Goal: Task Accomplishment & Management: Use online tool/utility

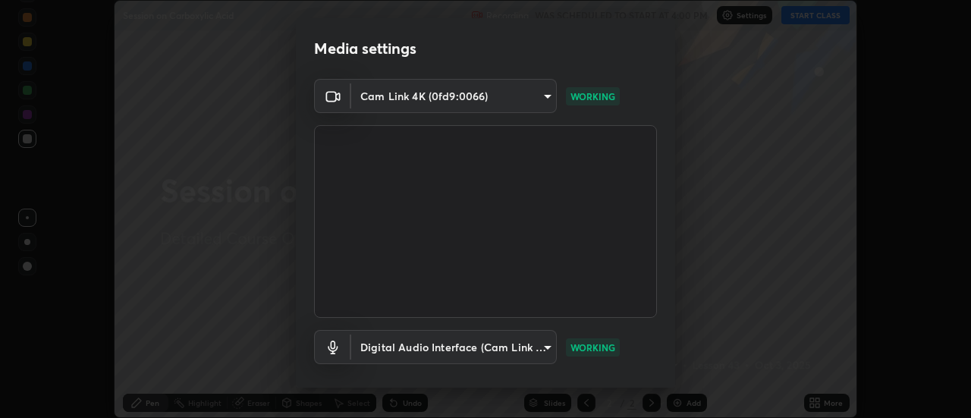
scroll to position [80, 0]
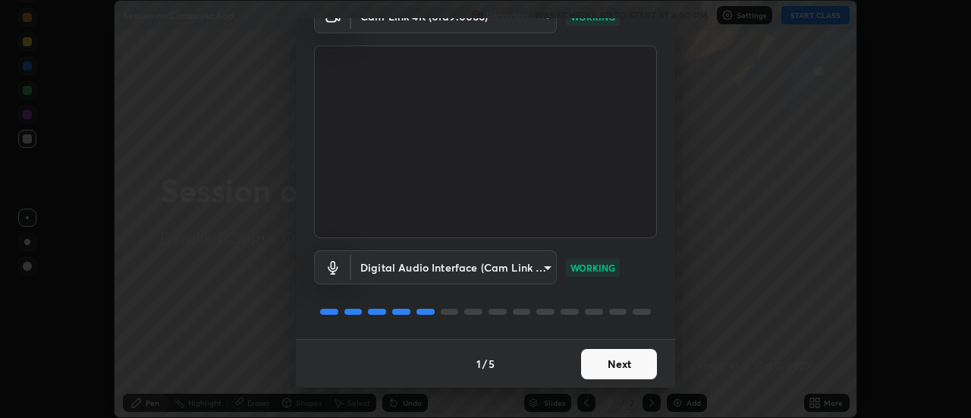
click at [586, 372] on button "Next" at bounding box center [619, 364] width 76 height 30
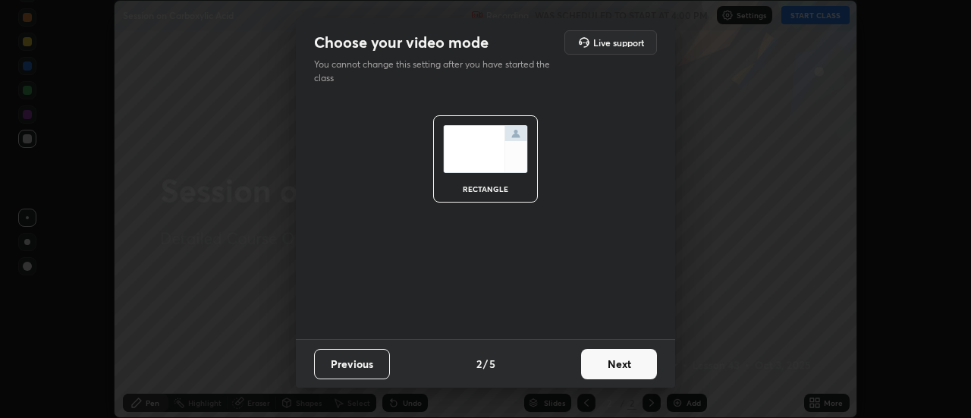
click at [593, 365] on button "Next" at bounding box center [619, 364] width 76 height 30
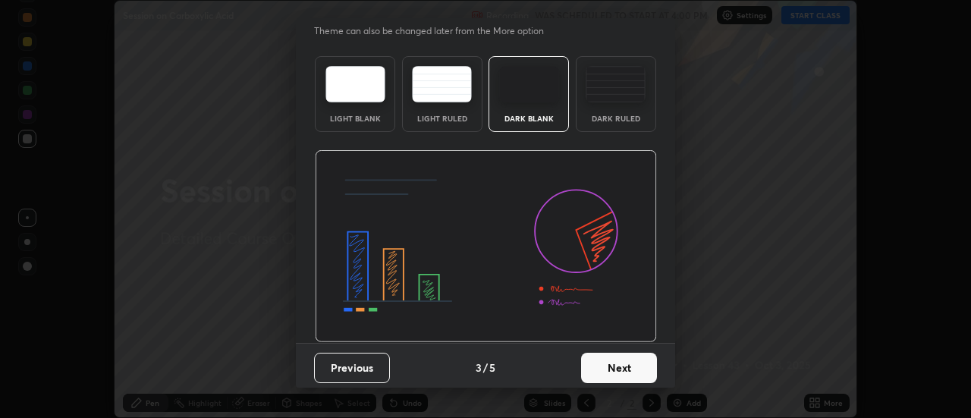
scroll to position [37, 0]
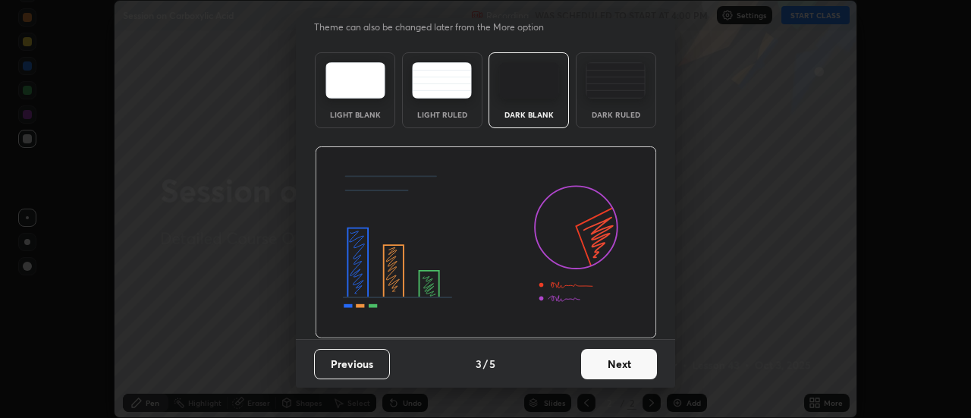
click at [592, 365] on button "Next" at bounding box center [619, 364] width 76 height 30
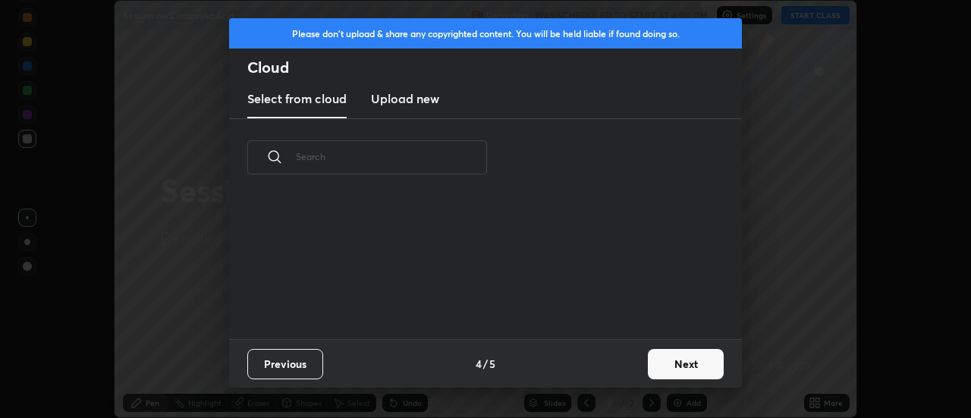
click at [592, 371] on div "Previous 4 / 5 Next" at bounding box center [485, 363] width 513 height 49
click at [590, 375] on div "Previous 4 / 5 Next" at bounding box center [485, 363] width 513 height 49
click at [662, 353] on button "Next" at bounding box center [686, 364] width 76 height 30
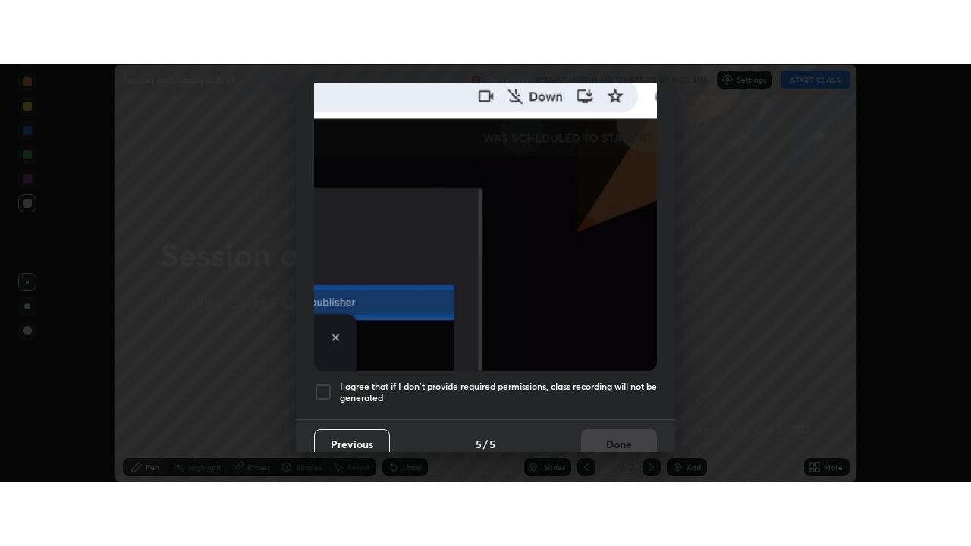
scroll to position [389, 0]
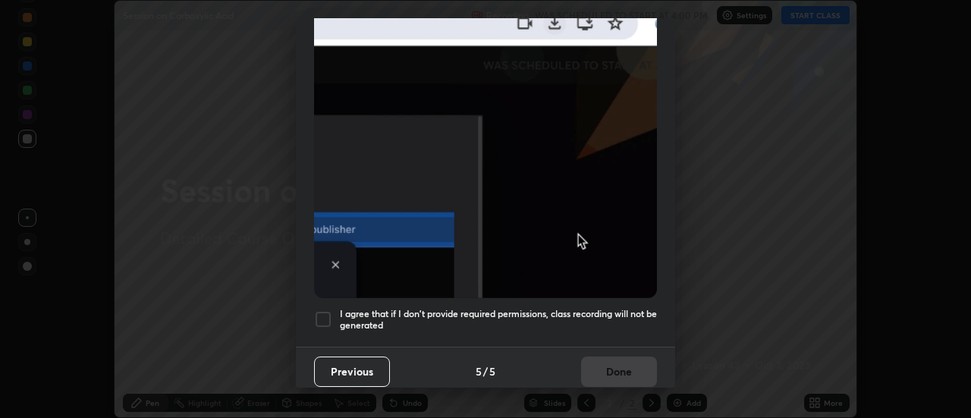
click at [546, 308] on h5 "I agree that if I don't provide required permissions, class recording will not …" at bounding box center [498, 320] width 317 height 24
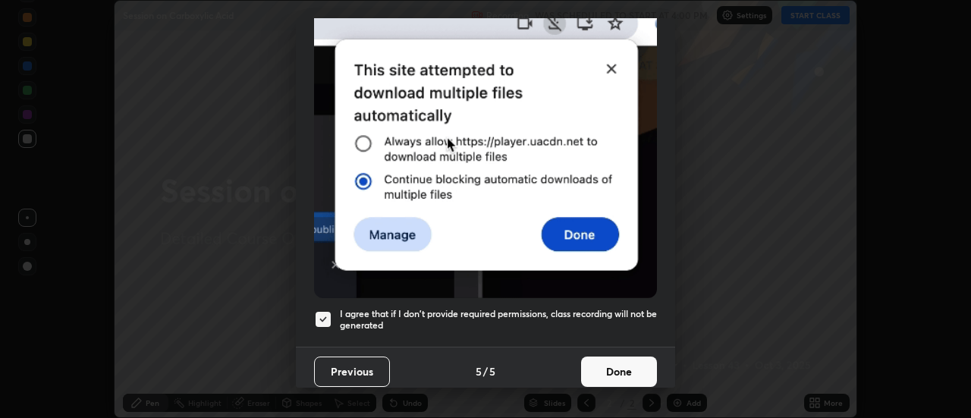
click at [625, 362] on button "Done" at bounding box center [619, 372] width 76 height 30
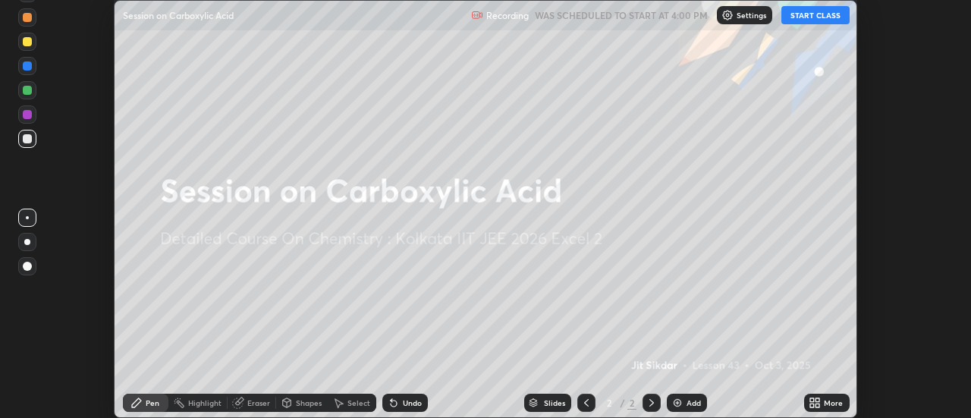
click at [825, 407] on div "More" at bounding box center [833, 403] width 19 height 8
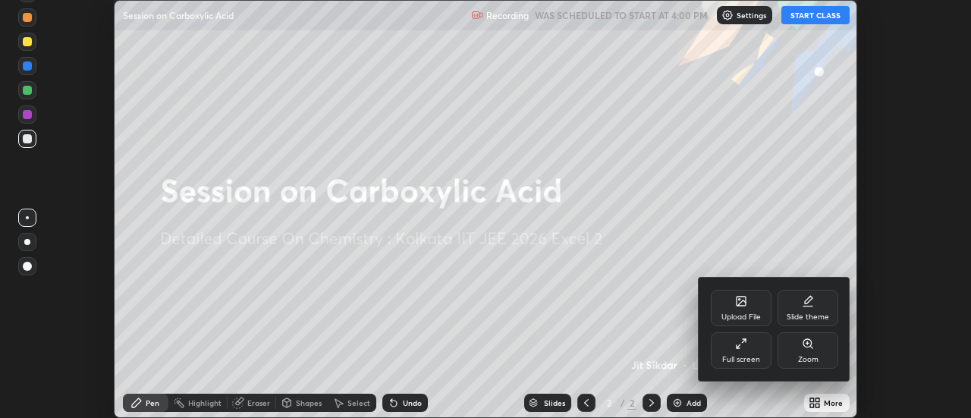
click at [719, 346] on div "Full screen" at bounding box center [741, 350] width 61 height 36
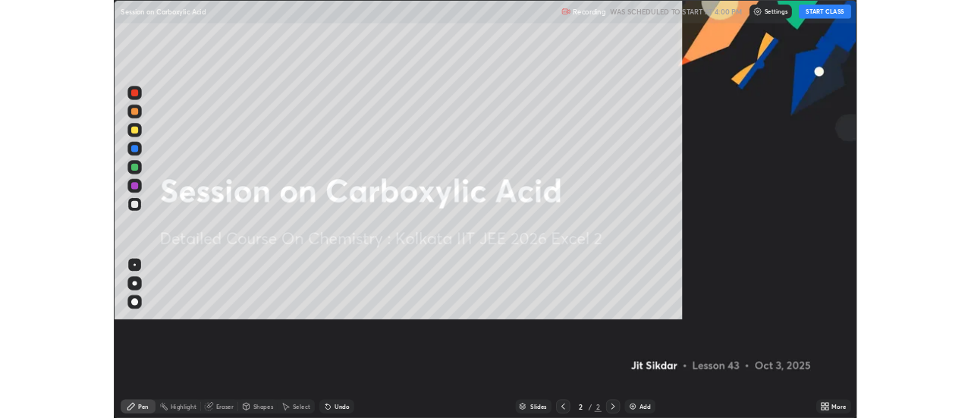
scroll to position [546, 971]
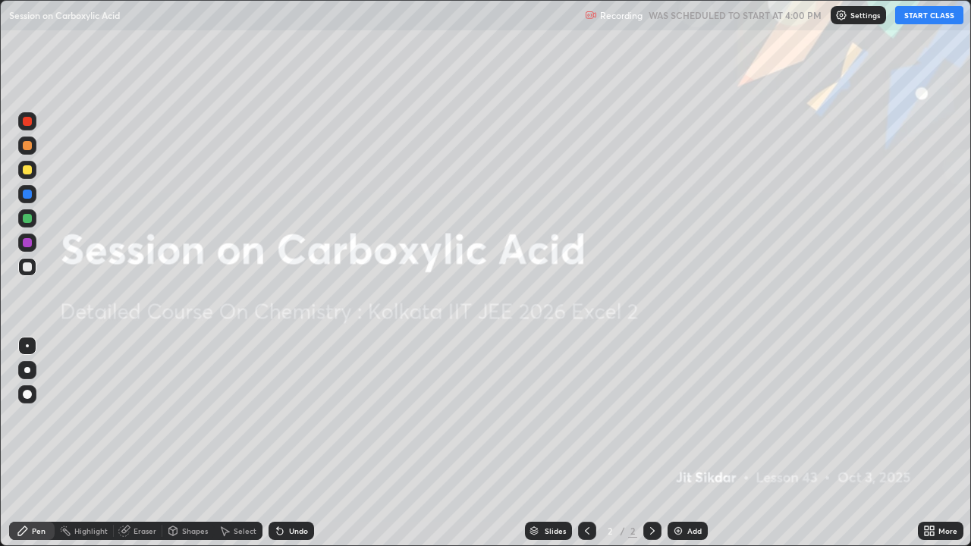
click at [929, 14] on button "START CLASS" at bounding box center [929, 15] width 68 height 18
click at [690, 417] on div "Add" at bounding box center [694, 531] width 14 height 8
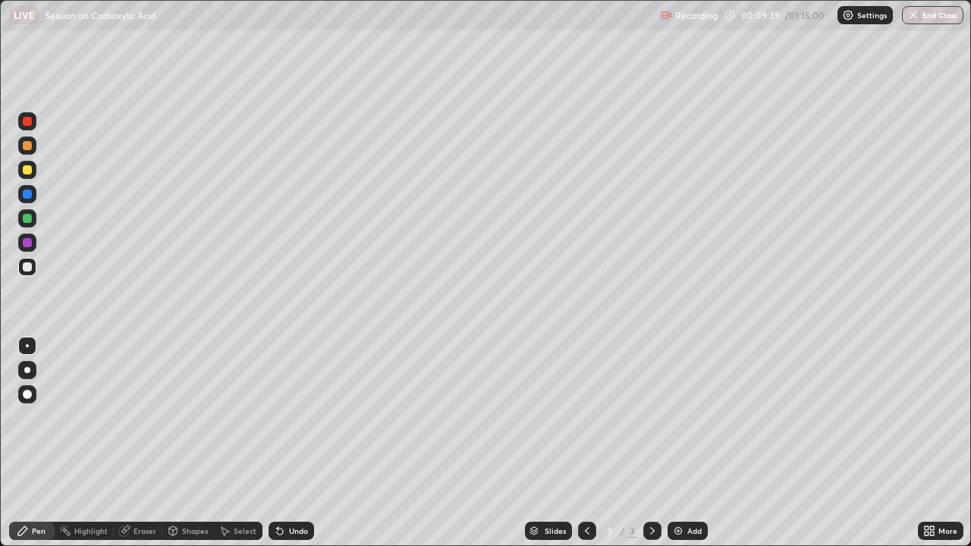
click at [24, 168] on div at bounding box center [27, 169] width 9 height 9
click at [932, 417] on icon at bounding box center [932, 529] width 4 height 4
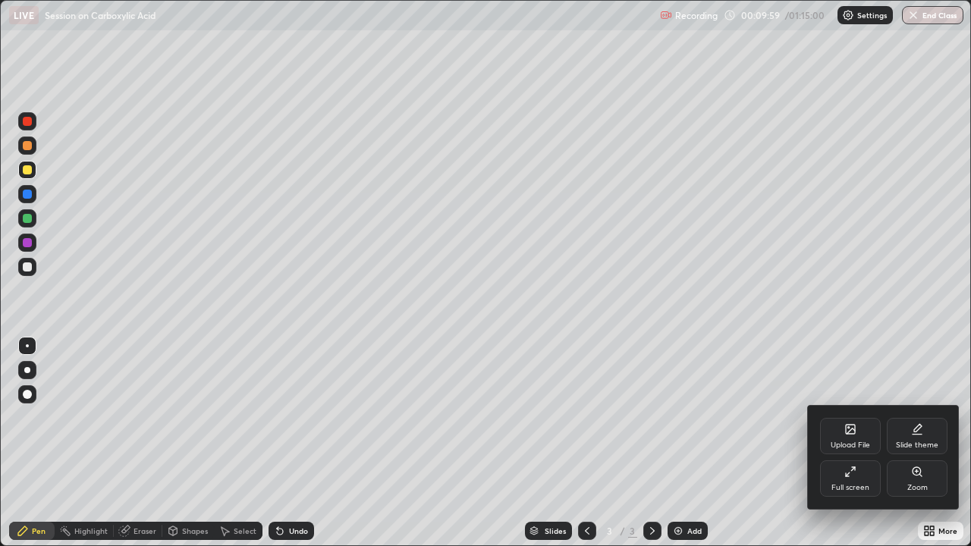
click at [853, 417] on div "Full screen" at bounding box center [850, 478] width 61 height 36
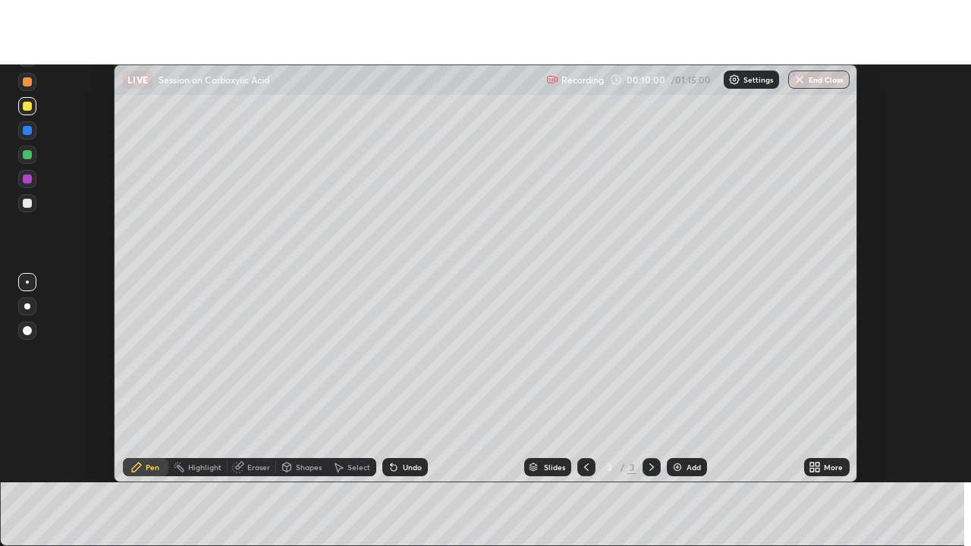
scroll to position [75447, 74894]
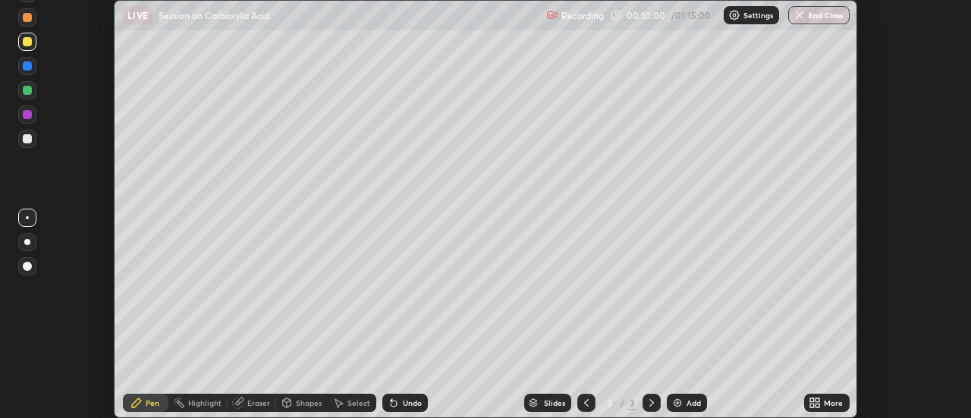
click at [827, 399] on div "More" at bounding box center [833, 403] width 19 height 8
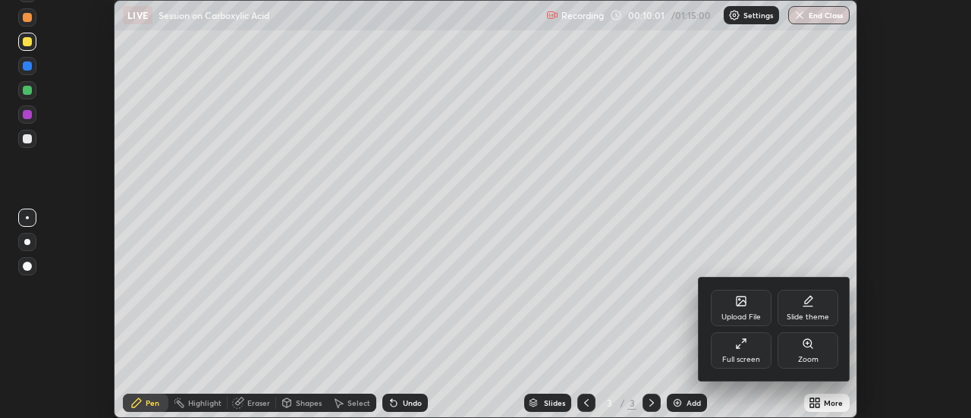
click at [747, 350] on div "Full screen" at bounding box center [741, 350] width 61 height 36
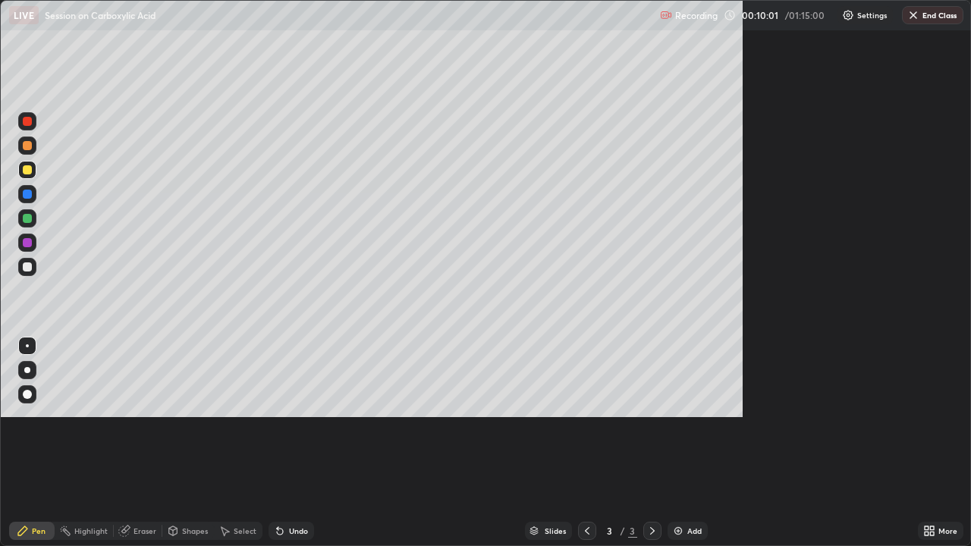
scroll to position [546, 971]
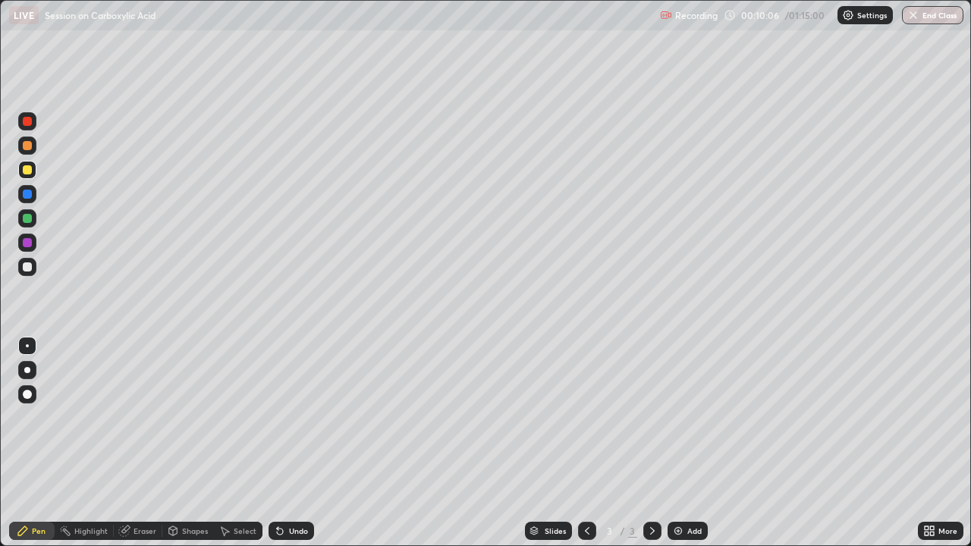
click at [284, 417] on div "Undo" at bounding box center [292, 531] width 46 height 18
click at [289, 417] on div "Undo" at bounding box center [298, 531] width 19 height 8
click at [290, 417] on div "Undo" at bounding box center [298, 531] width 19 height 8
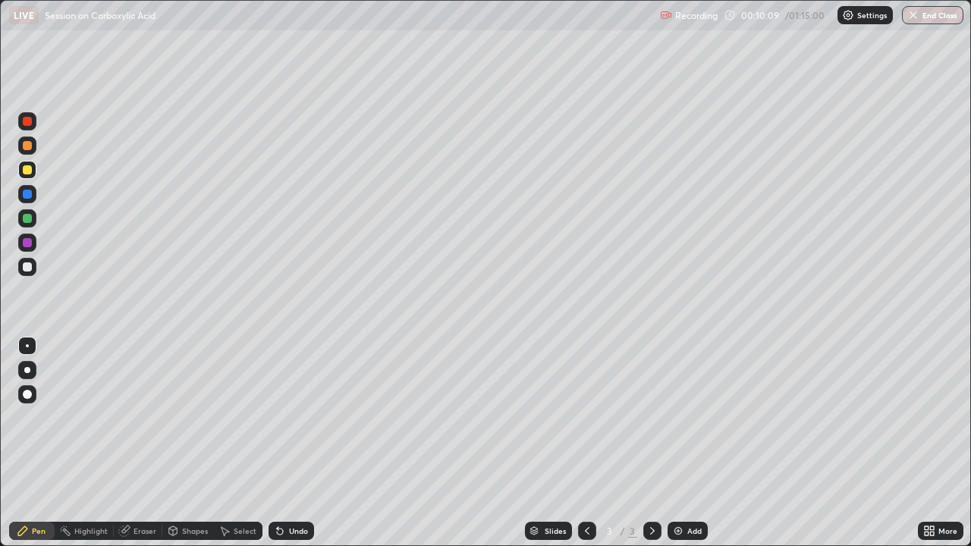
click at [294, 417] on div "Undo" at bounding box center [298, 531] width 19 height 8
click at [297, 417] on div "Undo" at bounding box center [298, 531] width 19 height 8
click at [291, 417] on div "Undo" at bounding box center [298, 531] width 19 height 8
click at [295, 417] on div "Undo" at bounding box center [298, 531] width 19 height 8
click at [177, 417] on icon at bounding box center [173, 531] width 12 height 12
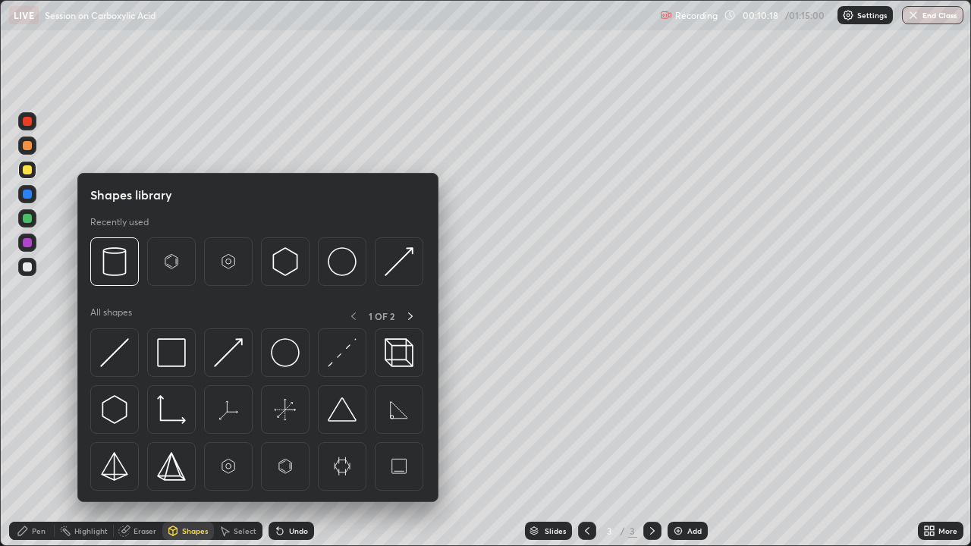
click at [193, 417] on div "Shapes" at bounding box center [195, 531] width 26 height 8
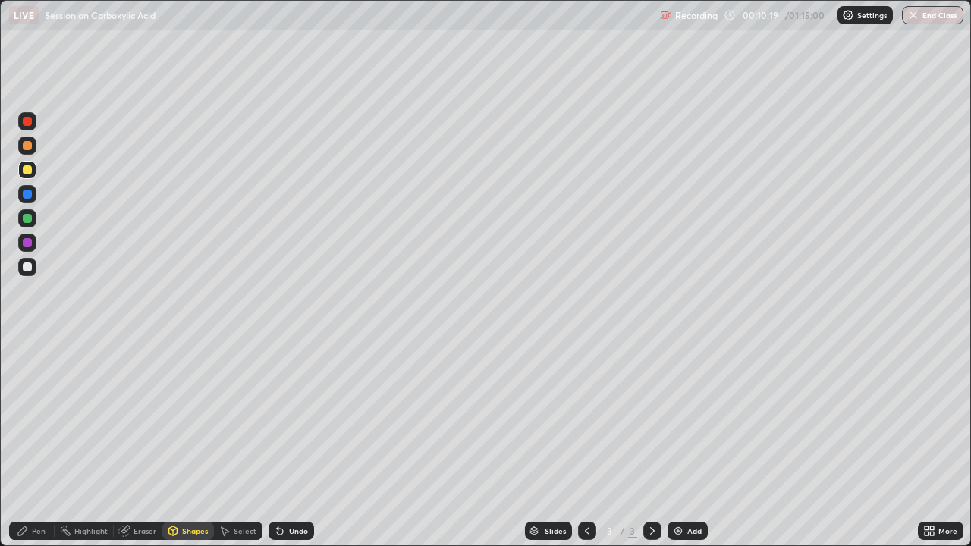
click at [99, 417] on div "Highlight" at bounding box center [90, 531] width 33 height 8
click at [34, 417] on div "Pen" at bounding box center [32, 531] width 46 height 18
click at [298, 417] on div "Undo" at bounding box center [298, 531] width 19 height 8
click at [298, 417] on div "Undo" at bounding box center [292, 531] width 46 height 18
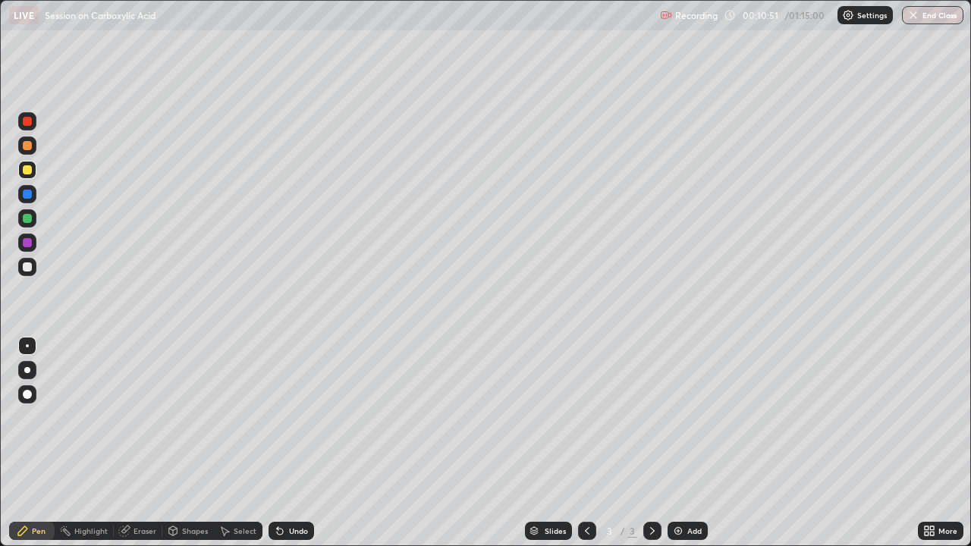
click at [300, 417] on div "Undo" at bounding box center [292, 531] width 46 height 18
click at [301, 417] on div "Undo" at bounding box center [292, 531] width 46 height 18
click at [297, 417] on div "Undo" at bounding box center [298, 531] width 19 height 8
click at [28, 267] on div at bounding box center [27, 266] width 9 height 9
click at [29, 174] on div at bounding box center [27, 169] width 9 height 9
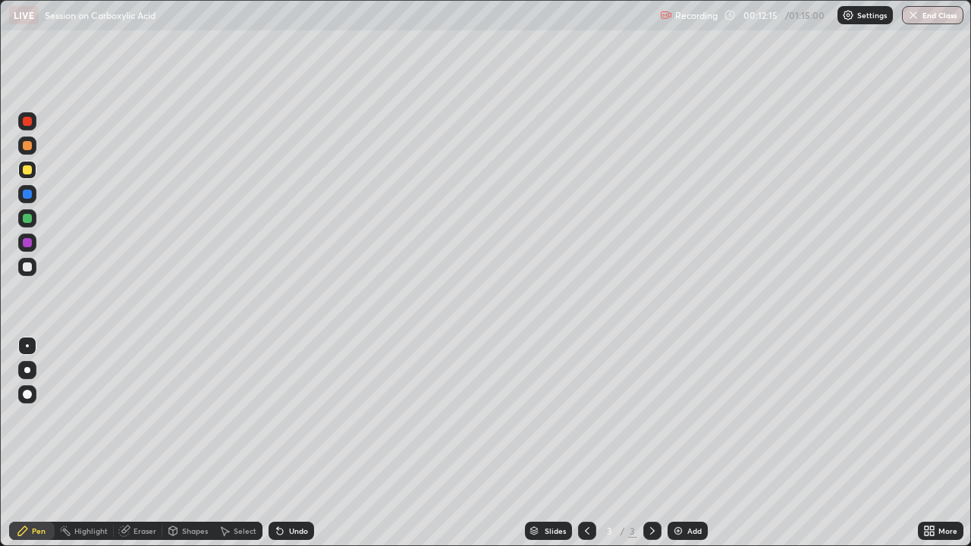
click at [25, 266] on div at bounding box center [27, 266] width 9 height 9
click at [674, 417] on img at bounding box center [678, 531] width 12 height 12
click at [35, 166] on div at bounding box center [27, 170] width 18 height 18
click at [264, 29] on div "LIVE Session on Carboxylic Acid" at bounding box center [331, 15] width 645 height 30
click at [30, 268] on div at bounding box center [27, 266] width 9 height 9
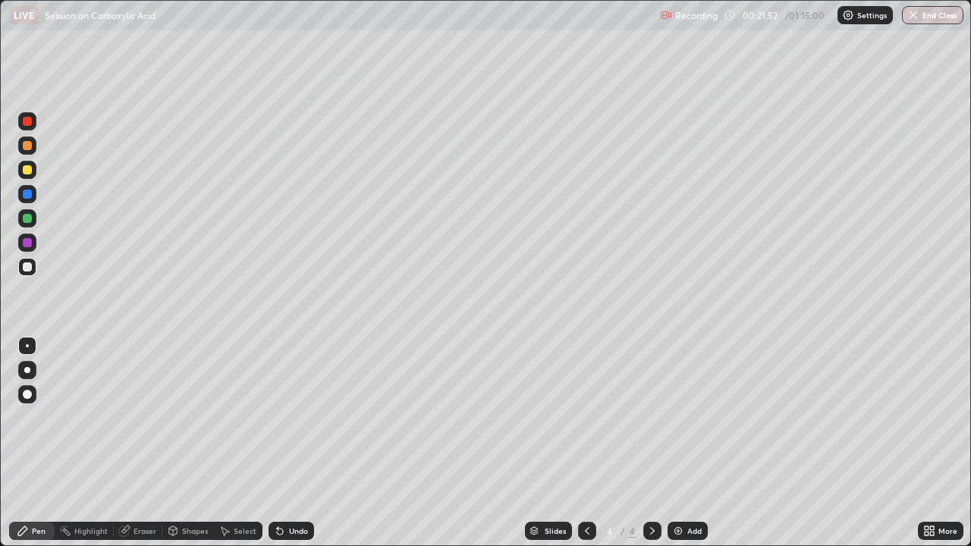
click at [299, 417] on div "Undo" at bounding box center [298, 531] width 19 height 8
click at [299, 417] on div "Undo" at bounding box center [292, 531] width 46 height 18
click at [297, 417] on div "Undo" at bounding box center [298, 531] width 19 height 8
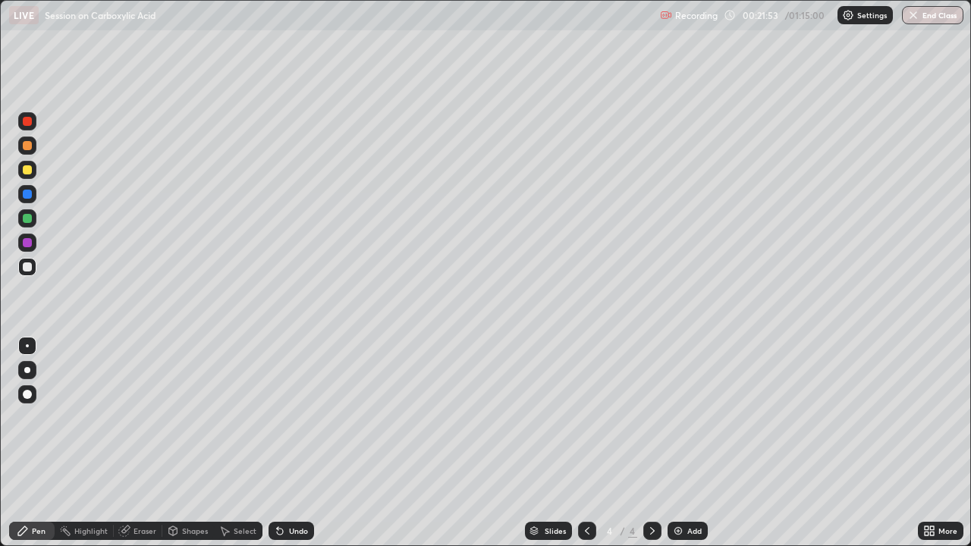
click at [296, 417] on div "Undo" at bounding box center [298, 531] width 19 height 8
click at [297, 417] on div "Undo" at bounding box center [298, 531] width 19 height 8
click at [294, 417] on div "Undo" at bounding box center [298, 531] width 19 height 8
click at [294, 417] on div "Undo" at bounding box center [292, 531] width 46 height 18
click at [691, 417] on div "Add" at bounding box center [694, 531] width 14 height 8
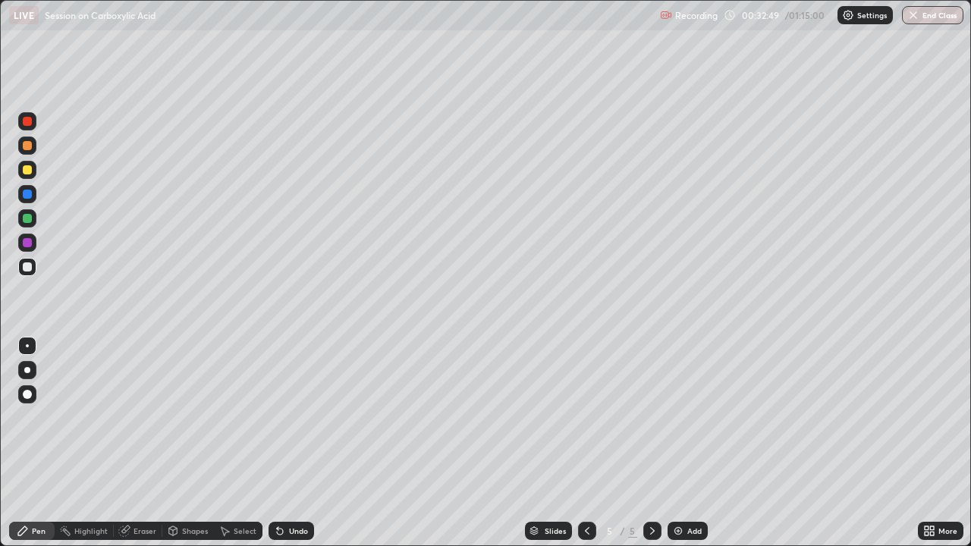
click at [300, 417] on div "Undo" at bounding box center [298, 531] width 19 height 8
click at [302, 417] on div "Undo" at bounding box center [298, 531] width 19 height 8
click at [303, 417] on div "Undo" at bounding box center [298, 531] width 19 height 8
click at [303, 417] on div "Undo" at bounding box center [292, 531] width 46 height 18
click at [305, 417] on div "Undo" at bounding box center [298, 531] width 19 height 8
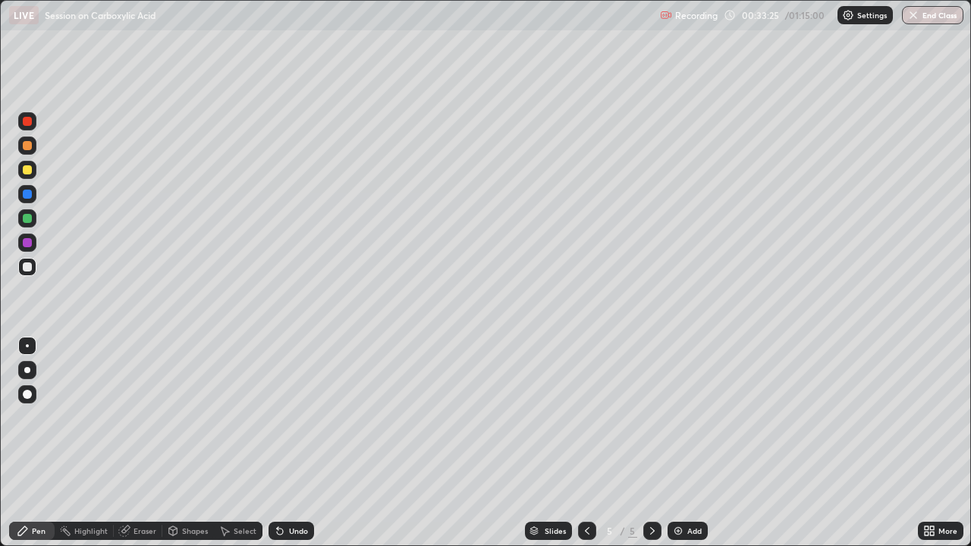
click at [306, 417] on div "Undo" at bounding box center [292, 531] width 46 height 18
click at [694, 417] on div "Add" at bounding box center [694, 531] width 14 height 8
click at [33, 169] on div at bounding box center [27, 170] width 18 height 18
click at [24, 264] on div at bounding box center [27, 266] width 9 height 9
click at [680, 417] on img at bounding box center [678, 531] width 12 height 12
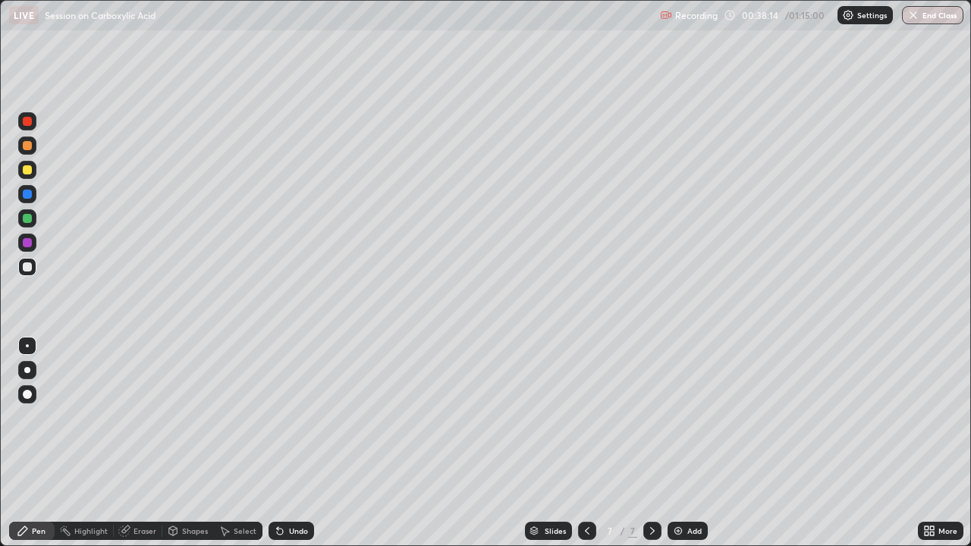
click at [297, 417] on div "Undo" at bounding box center [292, 531] width 46 height 18
click at [292, 417] on div "Undo" at bounding box center [288, 531] width 52 height 30
click at [291, 417] on div "Undo" at bounding box center [288, 531] width 52 height 30
click at [680, 417] on img at bounding box center [678, 531] width 12 height 12
click at [31, 168] on div at bounding box center [27, 169] width 9 height 9
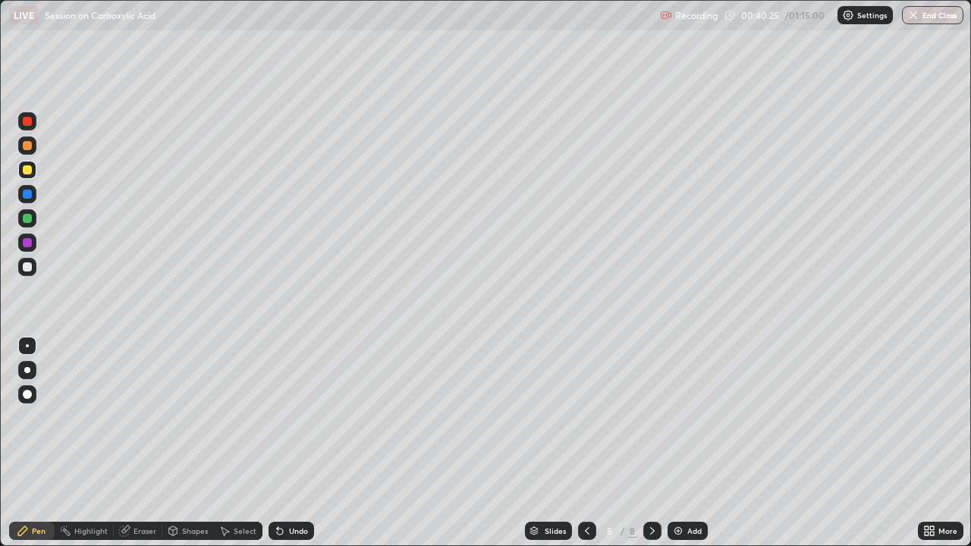
click at [27, 266] on div at bounding box center [27, 266] width 9 height 9
click at [674, 417] on img at bounding box center [678, 531] width 12 height 12
click at [27, 168] on div at bounding box center [27, 169] width 9 height 9
click at [30, 266] on div at bounding box center [27, 266] width 9 height 9
click at [28, 267] on div at bounding box center [27, 266] width 9 height 9
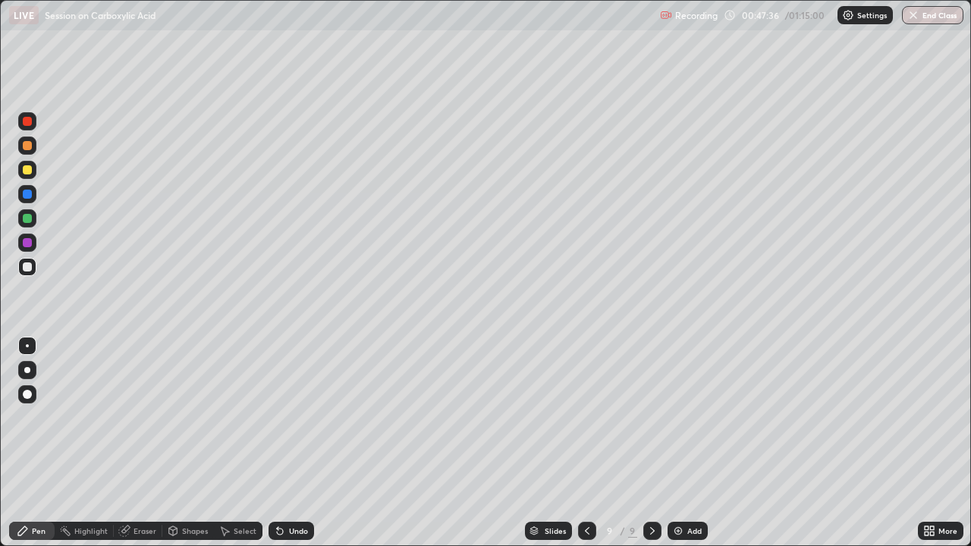
click at [291, 417] on div "Undo" at bounding box center [292, 531] width 46 height 18
click at [687, 417] on div "Add" at bounding box center [694, 531] width 14 height 8
click at [31, 170] on div at bounding box center [27, 169] width 9 height 9
click at [27, 272] on div at bounding box center [27, 267] width 18 height 18
click at [693, 417] on div "Add" at bounding box center [694, 531] width 14 height 8
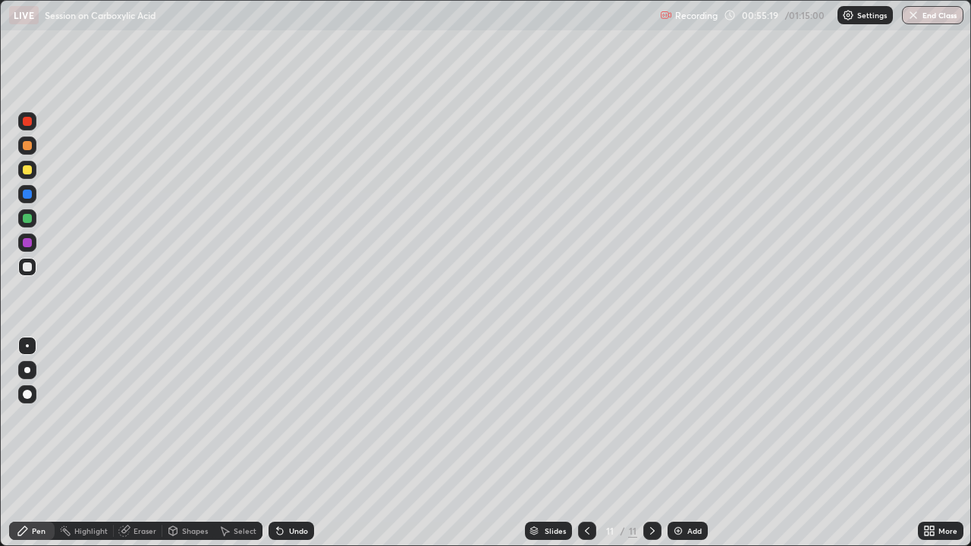
click at [27, 168] on div at bounding box center [27, 169] width 9 height 9
click at [26, 268] on div at bounding box center [27, 266] width 9 height 9
click at [690, 417] on div "Add" at bounding box center [694, 531] width 14 height 8
click at [28, 170] on div at bounding box center [27, 169] width 9 height 9
click at [30, 265] on div at bounding box center [27, 266] width 9 height 9
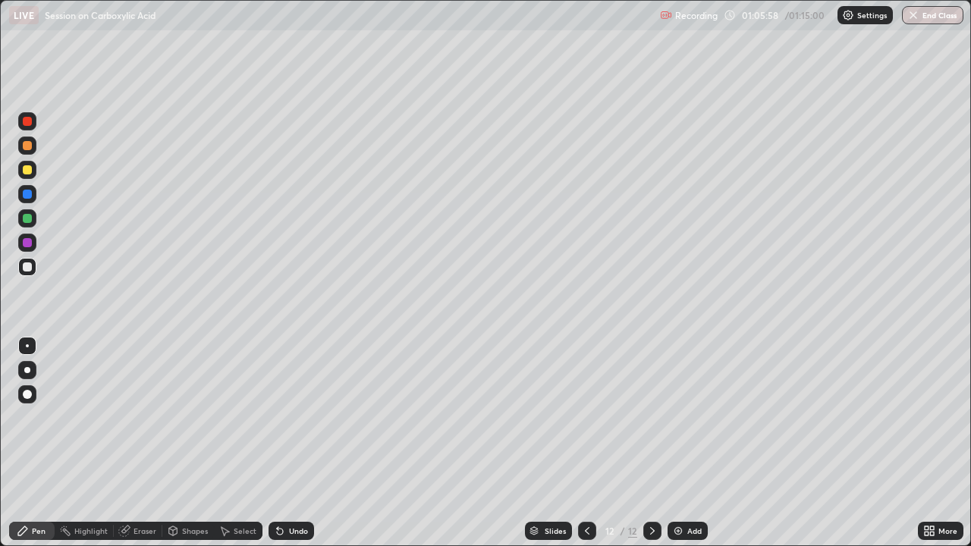
click at [914, 21] on button "End Class" at bounding box center [932, 15] width 61 height 18
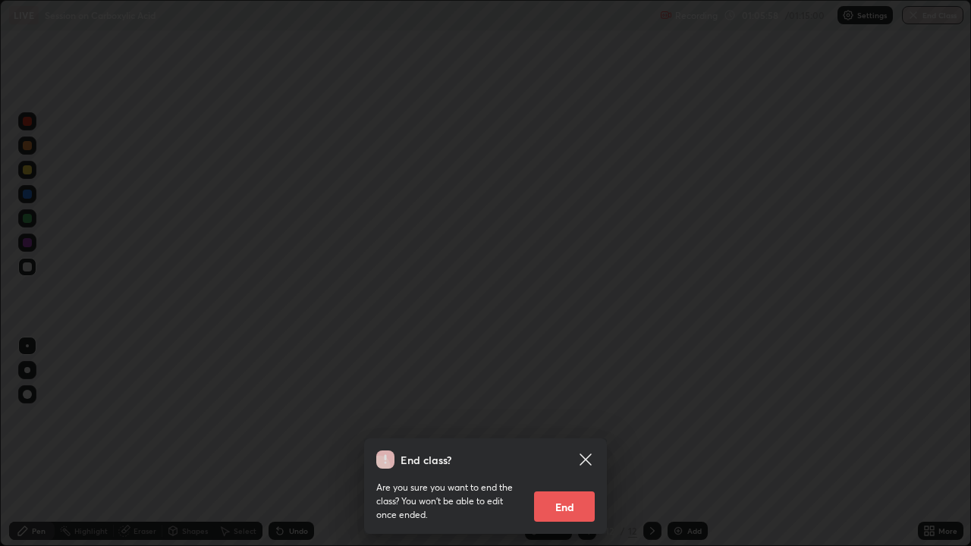
click at [582, 417] on button "End" at bounding box center [564, 507] width 61 height 30
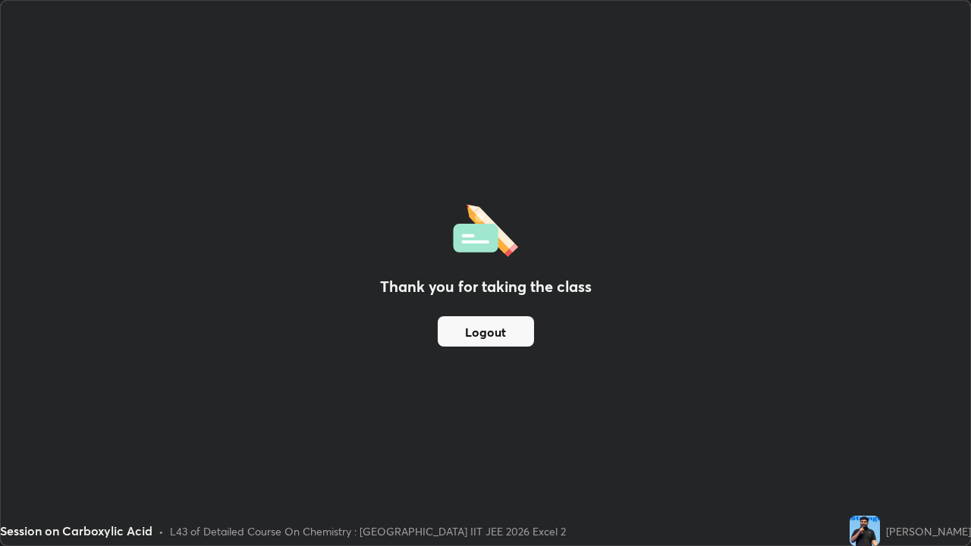
click at [517, 327] on button "Logout" at bounding box center [486, 331] width 96 height 30
